Goal: Check status: Check status

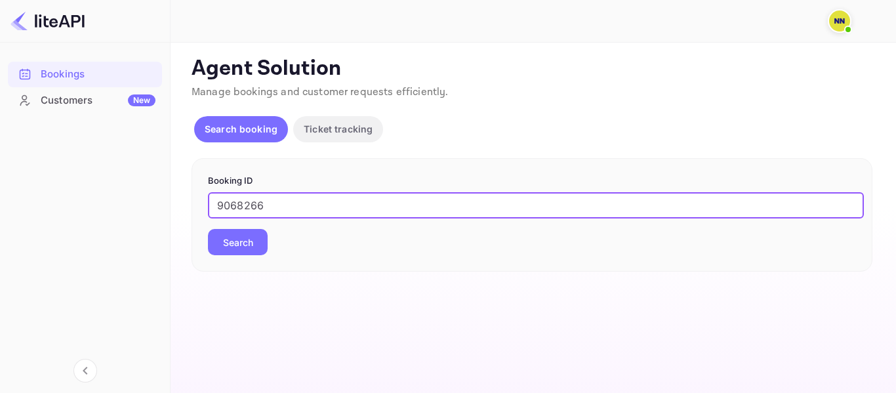
type input "9068266"
click at [245, 238] on button "Search" at bounding box center [238, 242] width 60 height 26
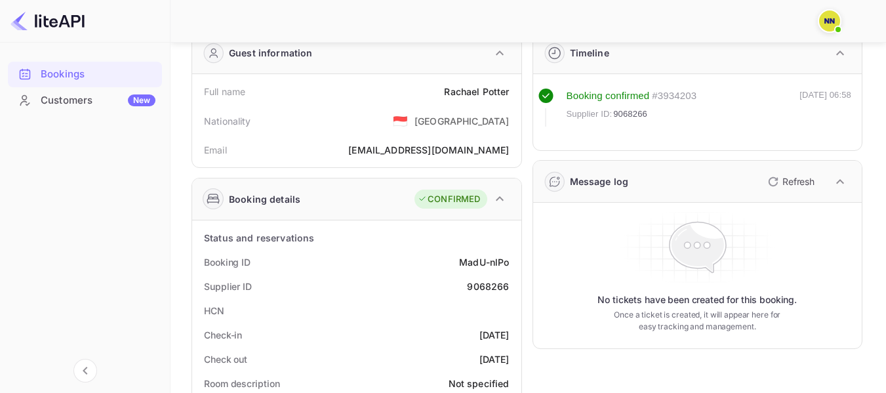
scroll to position [66, 0]
